Goal: Communication & Community: Connect with others

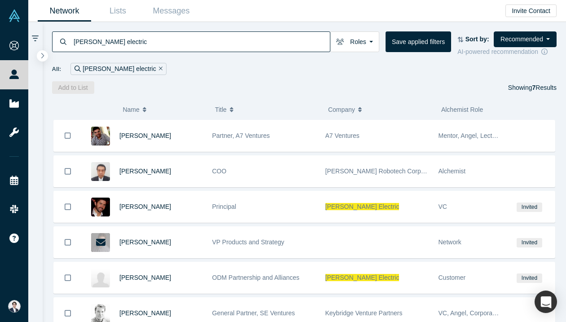
scroll to position [67, 0]
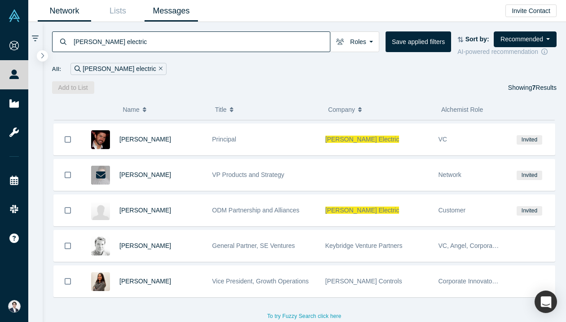
click at [181, 7] on link "Messages" at bounding box center [171, 10] width 53 height 21
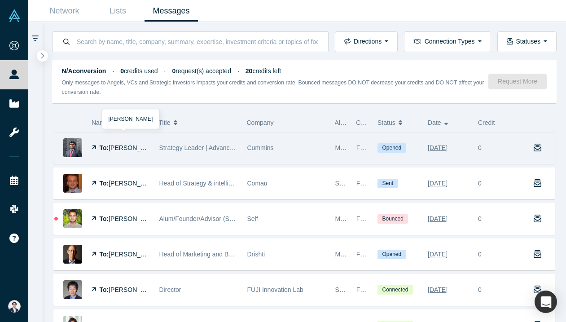
click at [129, 141] on div "To: Jeffrey Diwakar" at bounding box center [121, 147] width 58 height 31
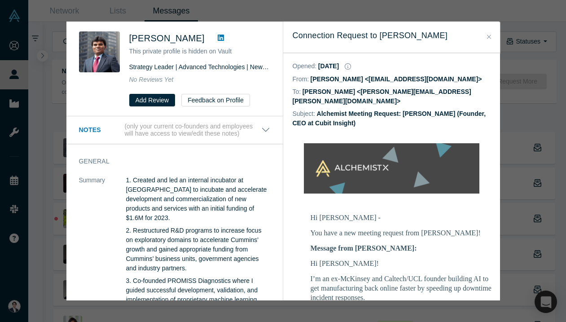
click at [518, 143] on div "Was the recommendation useful? Jeffrey Diwakar This private profile is hidden o…" at bounding box center [283, 161] width 566 height 322
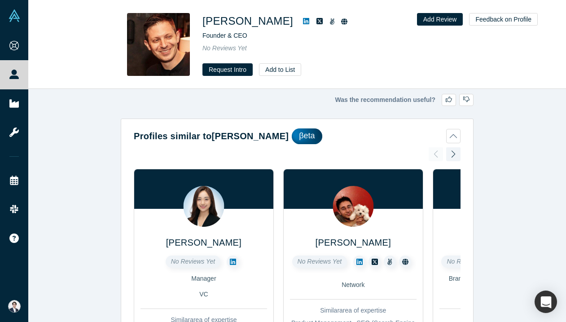
scroll to position [1076, 0]
